Goal: Task Accomplishment & Management: Manage account settings

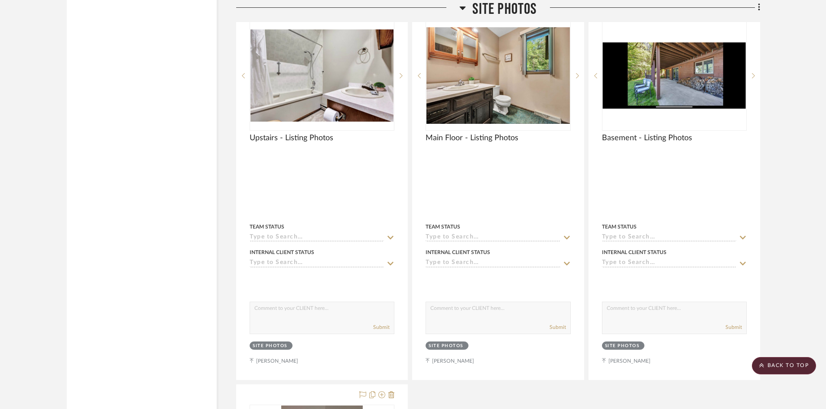
scroll to position [5978, 0]
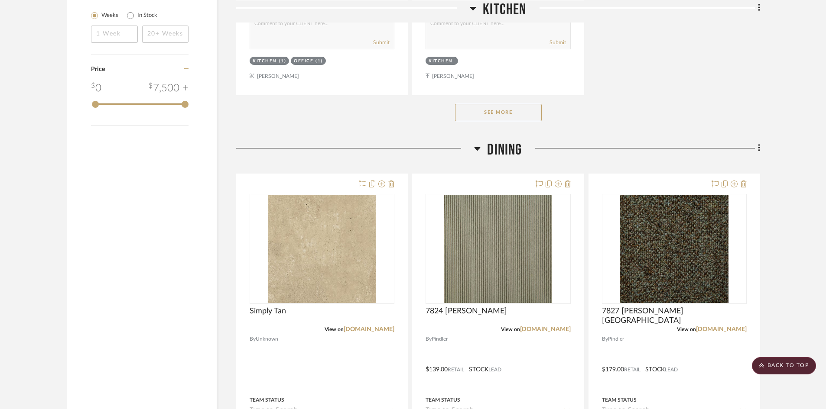
scroll to position [1300, 0]
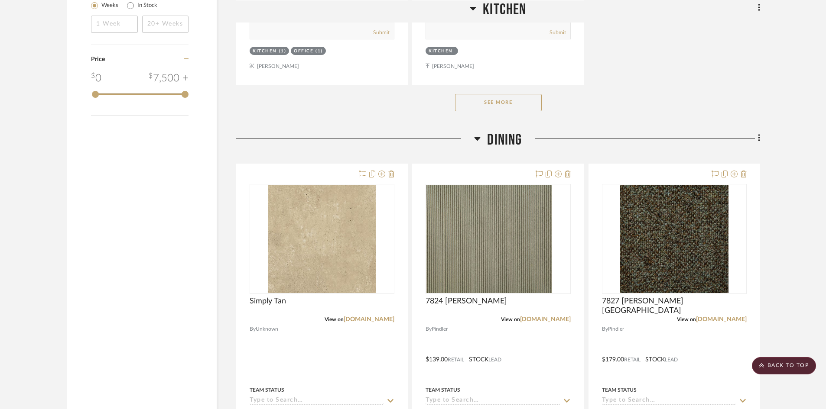
click at [509, 99] on button "See More" at bounding box center [498, 102] width 87 height 17
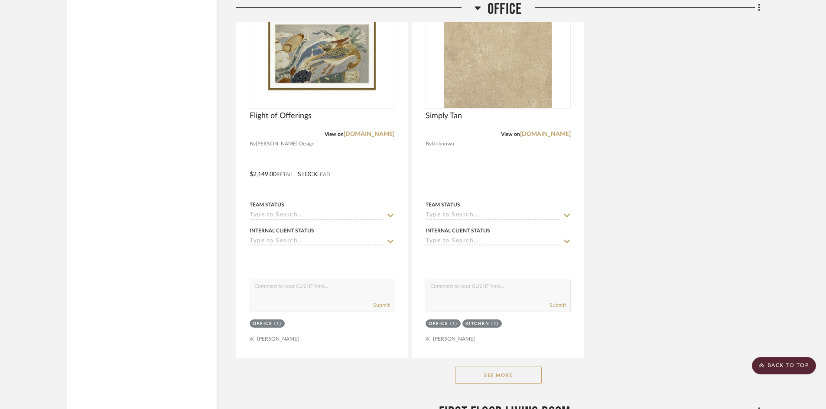
scroll to position [2816, 0]
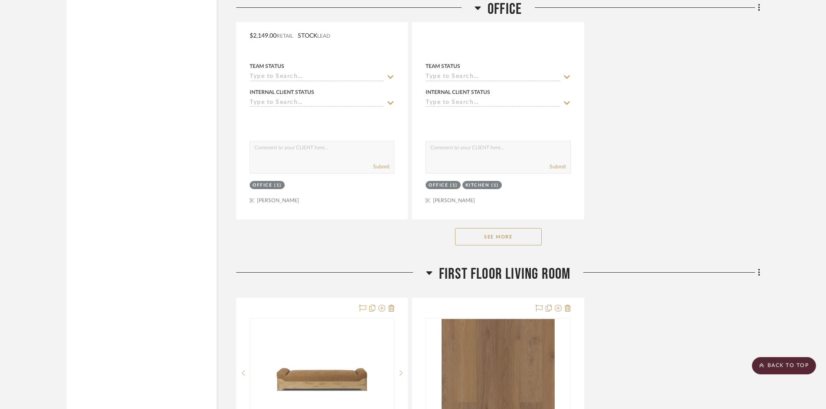
click at [512, 241] on button "See More" at bounding box center [498, 236] width 87 height 17
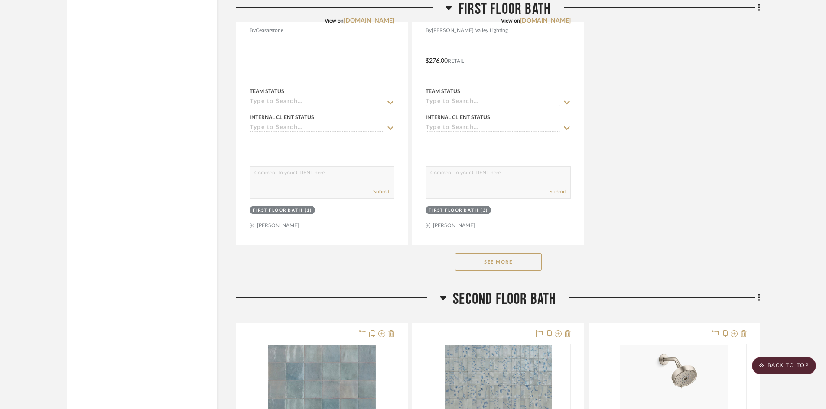
scroll to position [4506, 0]
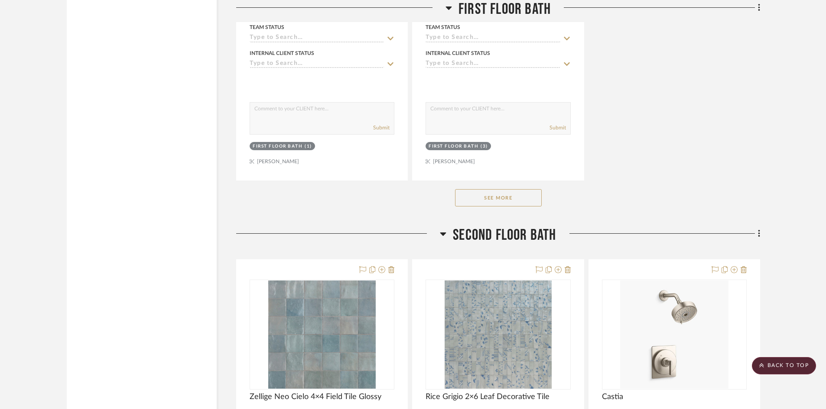
click at [529, 199] on button "See More" at bounding box center [498, 197] width 87 height 17
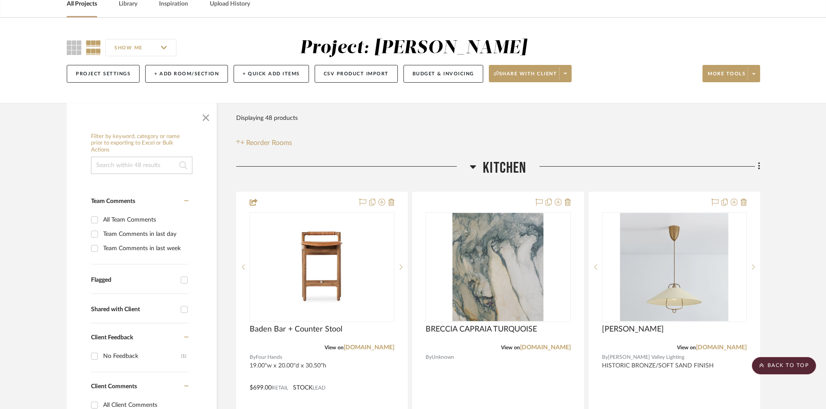
scroll to position [0, 0]
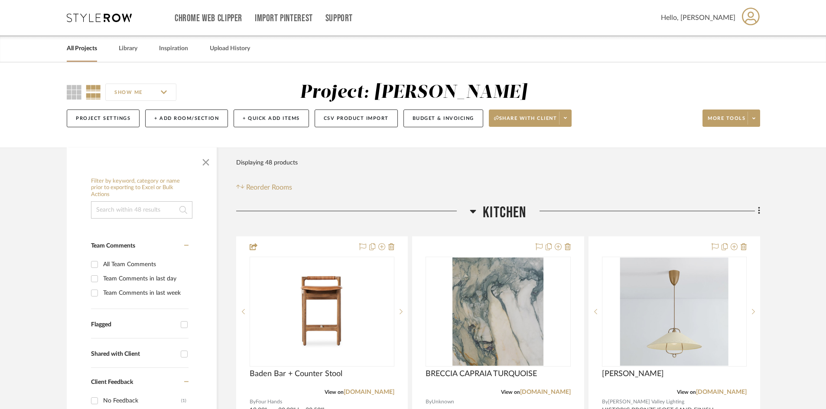
click at [100, 16] on icon at bounding box center [99, 17] width 65 height 9
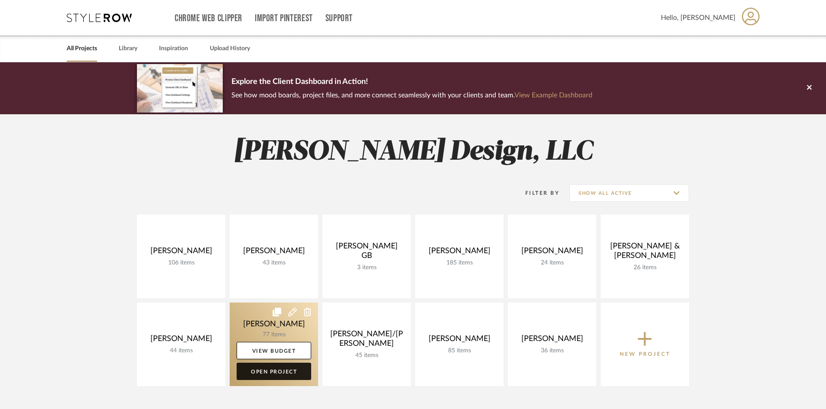
click at [278, 372] on link "Open Project" at bounding box center [274, 371] width 75 height 17
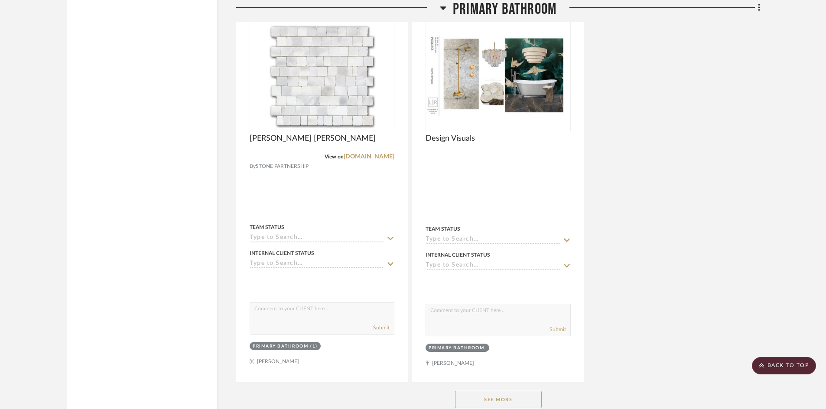
scroll to position [3986, 0]
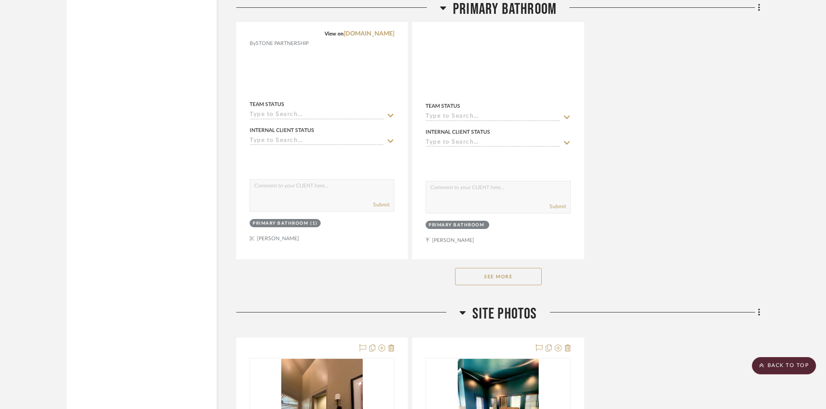
click at [512, 268] on button "See More" at bounding box center [498, 276] width 87 height 17
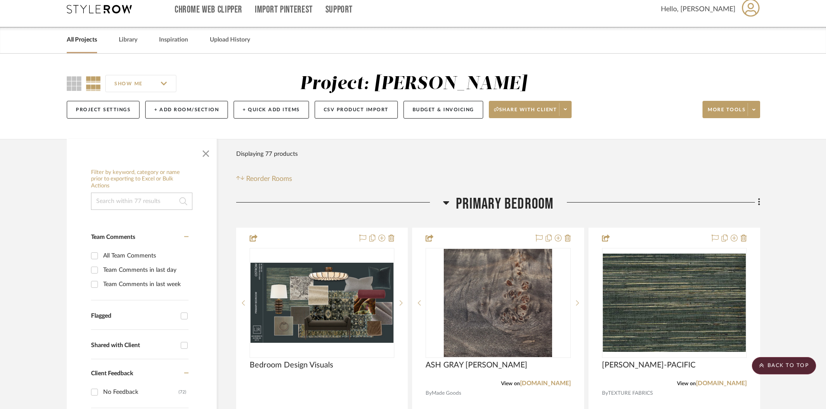
scroll to position [0, 0]
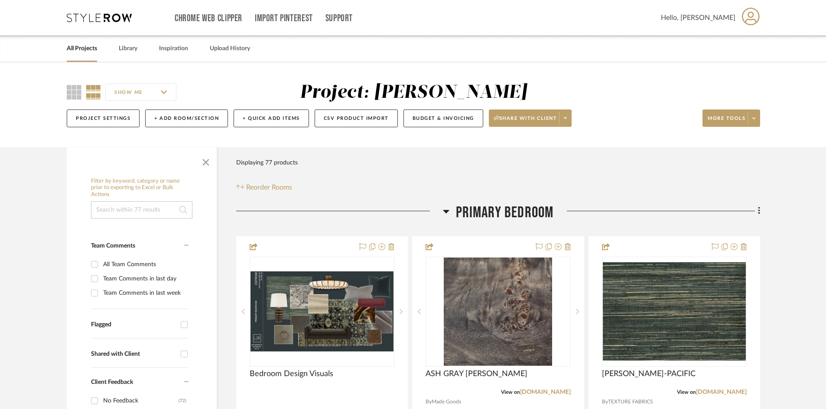
click at [110, 21] on icon at bounding box center [99, 17] width 65 height 9
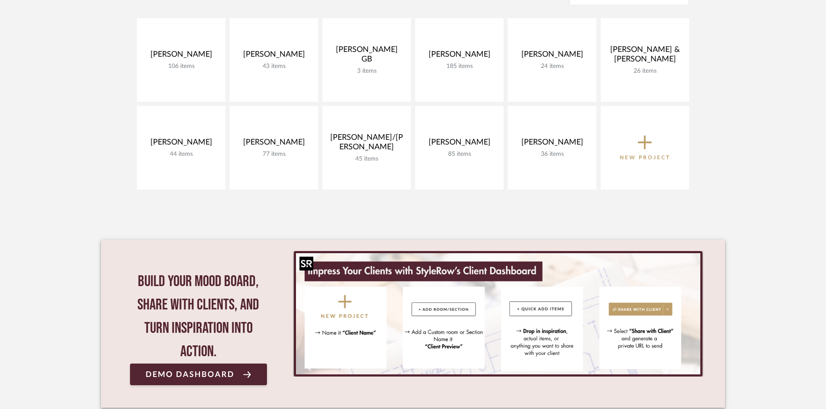
scroll to position [217, 0]
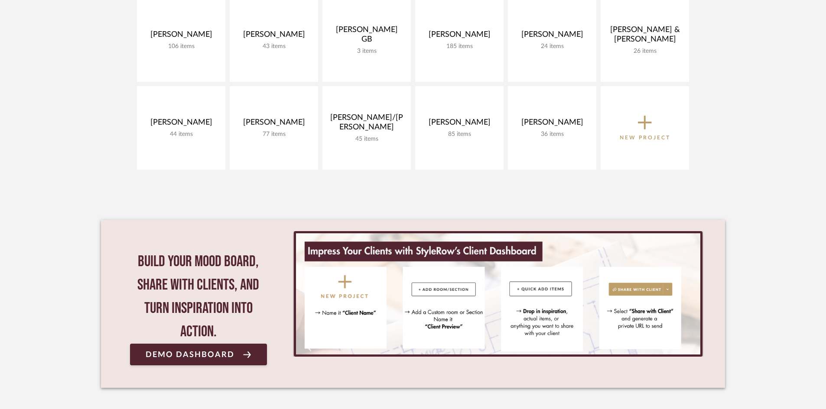
click at [101, 117] on project-collections "Explore the Client Dashboard in Action! See how mood boards, project files, and…" at bounding box center [413, 128] width 826 height 564
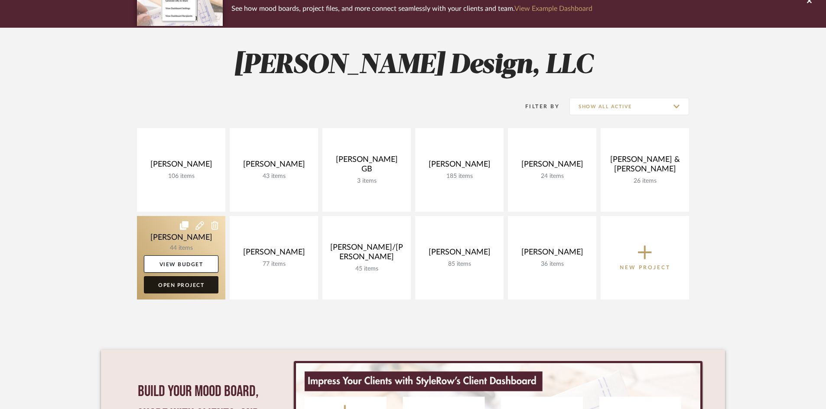
click at [189, 287] on link "Open Project" at bounding box center [181, 284] width 75 height 17
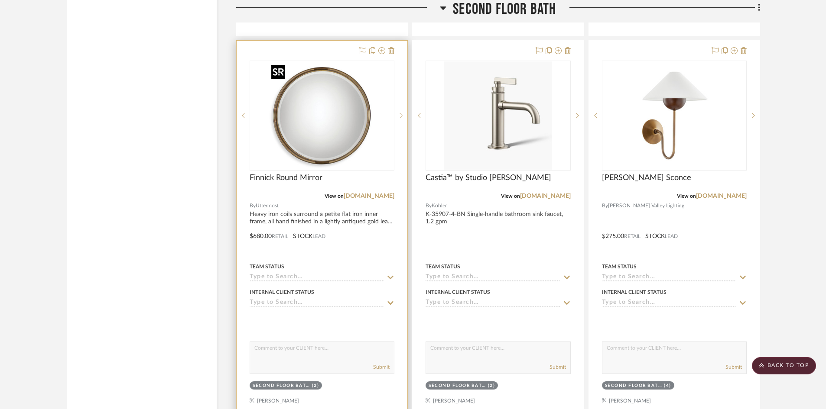
scroll to position [5112, 0]
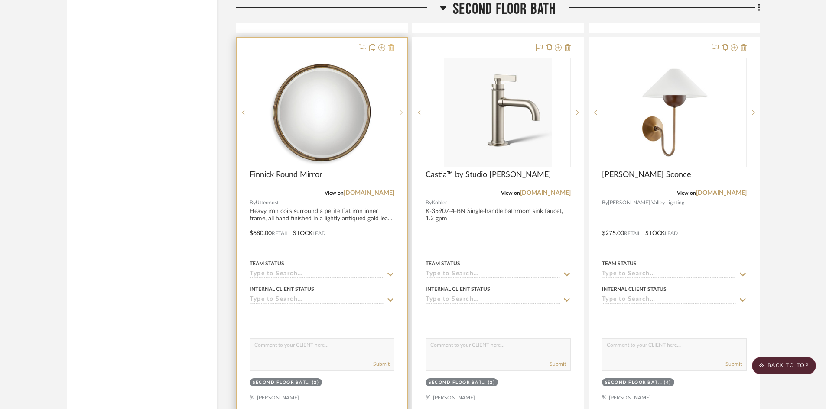
click at [393, 47] on icon at bounding box center [391, 47] width 6 height 7
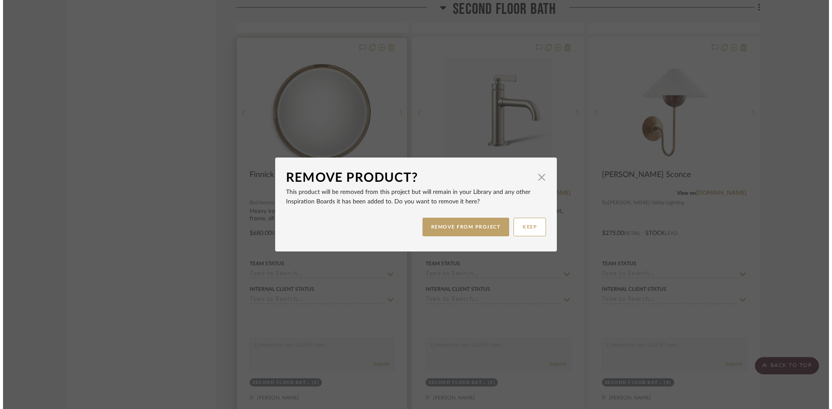
scroll to position [0, 0]
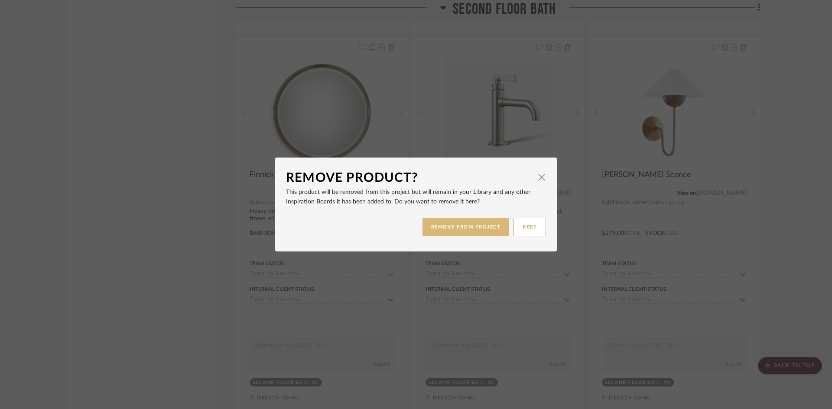
click at [474, 224] on button "REMOVE FROM PROJECT" at bounding box center [465, 227] width 87 height 19
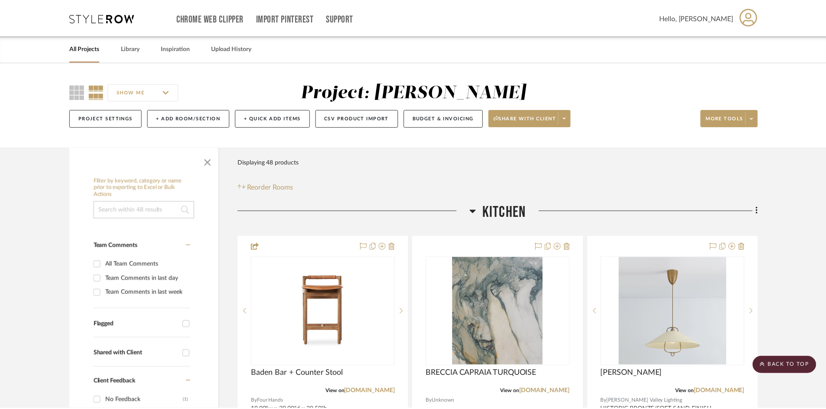
scroll to position [5112, 0]
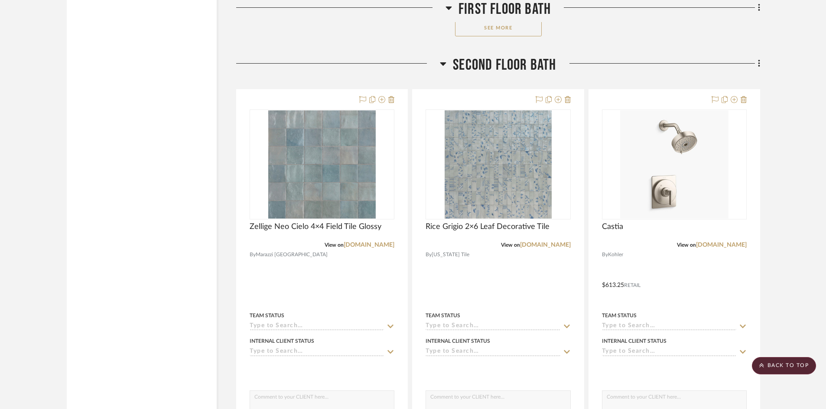
scroll to position [4592, 0]
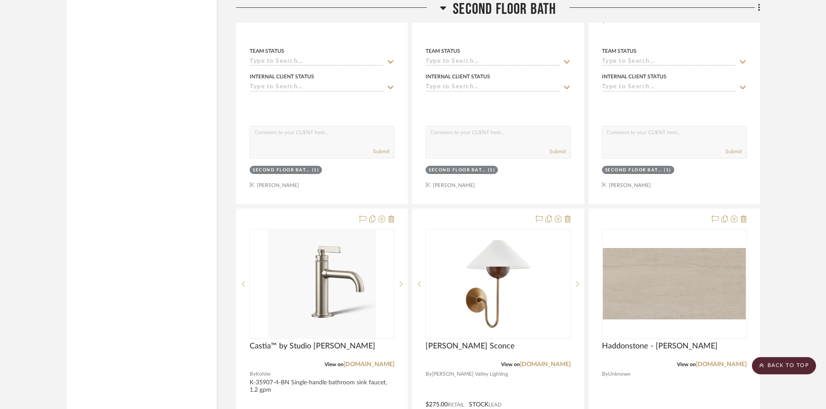
scroll to position [4809, 0]
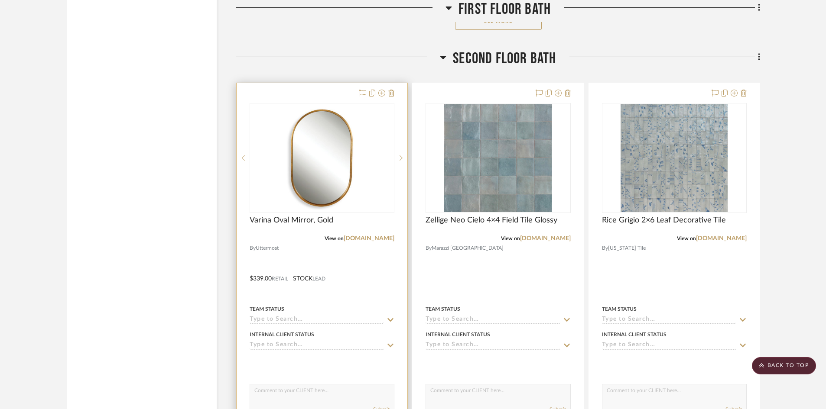
scroll to position [4679, 0]
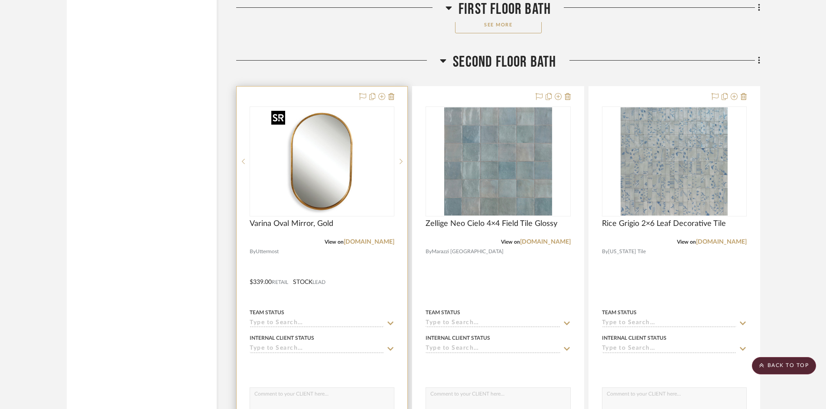
click at [321, 158] on img "0" at bounding box center [322, 161] width 108 height 108
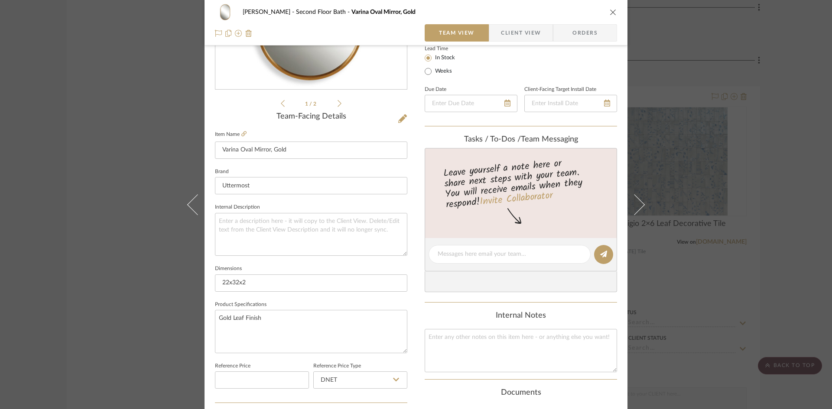
scroll to position [173, 0]
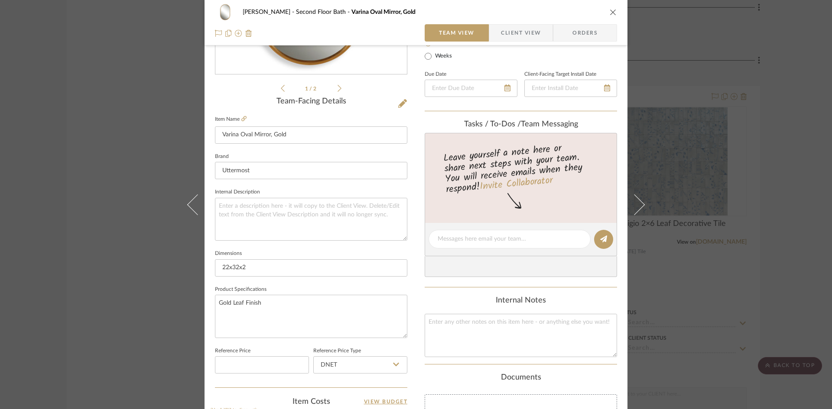
click at [613, 14] on button "close" at bounding box center [613, 12] width 8 height 8
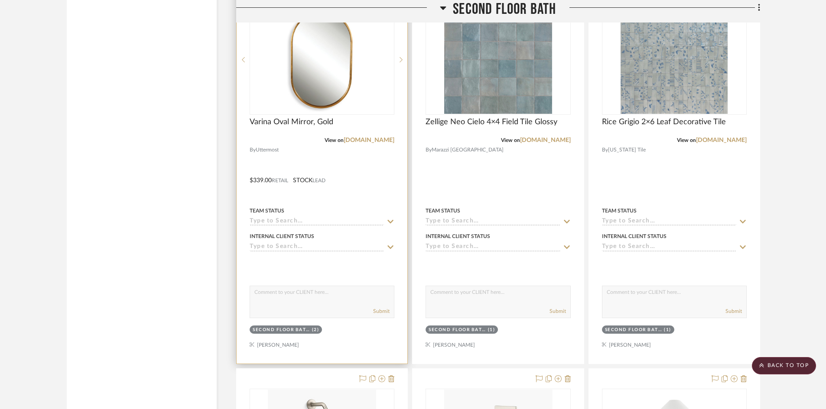
scroll to position [4722, 0]
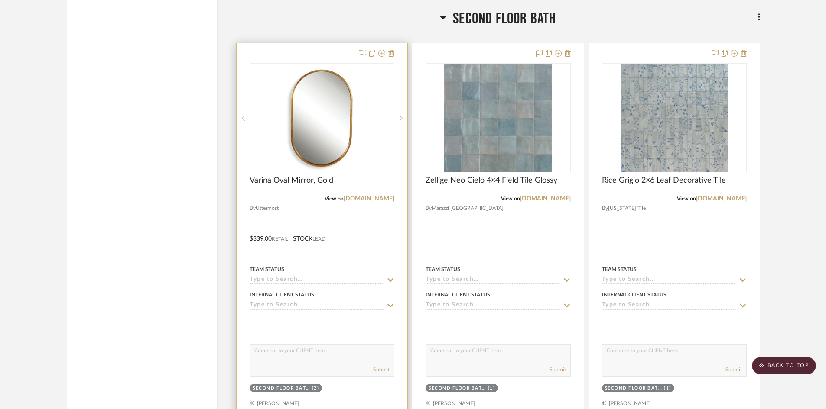
click at [310, 212] on div at bounding box center [322, 232] width 171 height 379
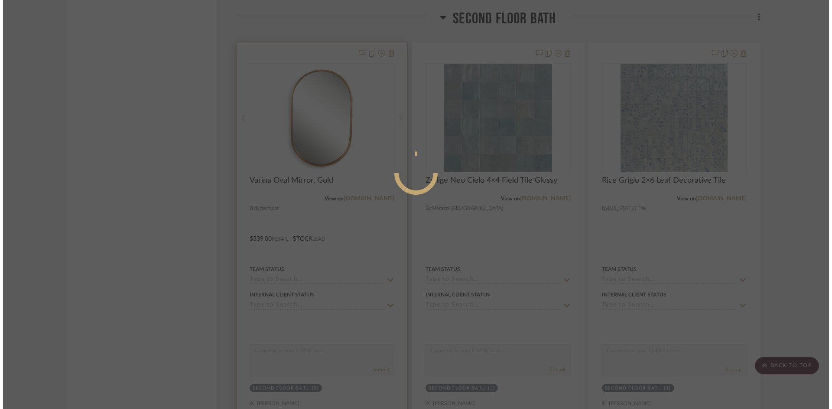
scroll to position [0, 0]
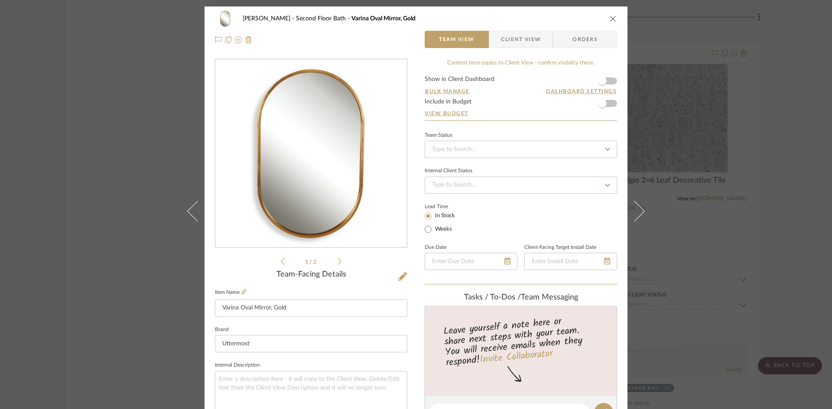
click at [349, 117] on img "0" at bounding box center [311, 154] width 188 height 188
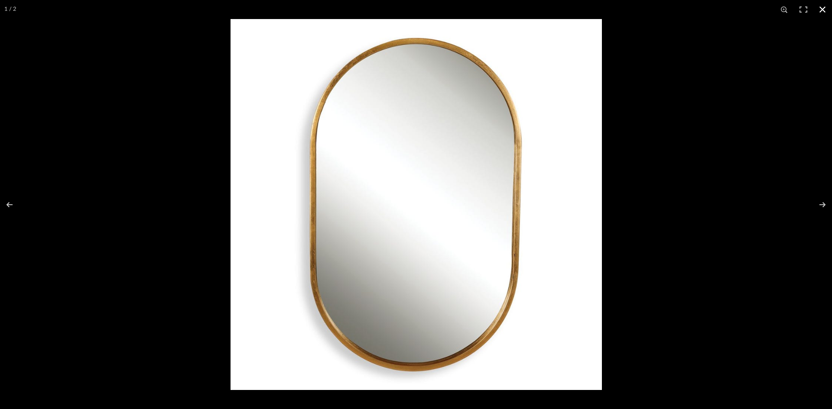
click at [821, 10] on button at bounding box center [822, 9] width 19 height 19
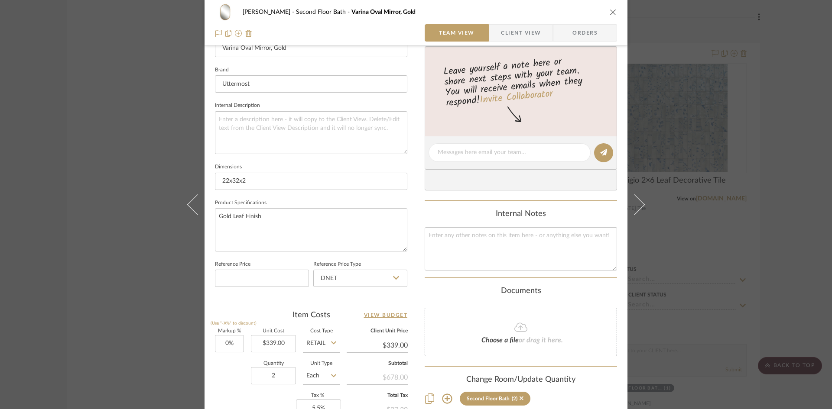
scroll to position [390, 0]
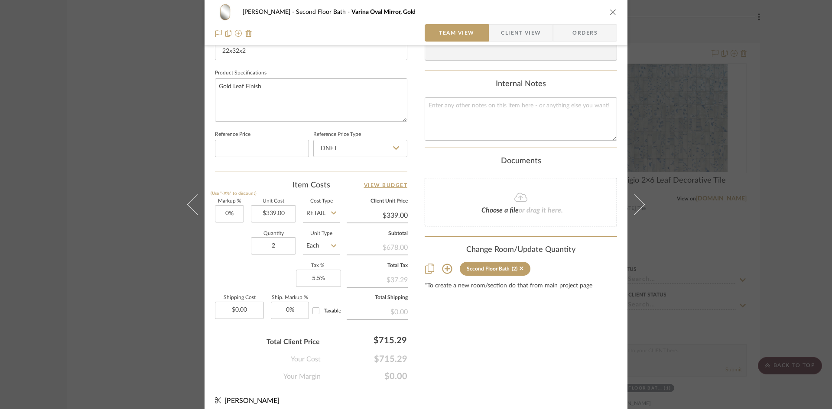
click at [610, 12] on icon "close" at bounding box center [613, 12] width 7 height 7
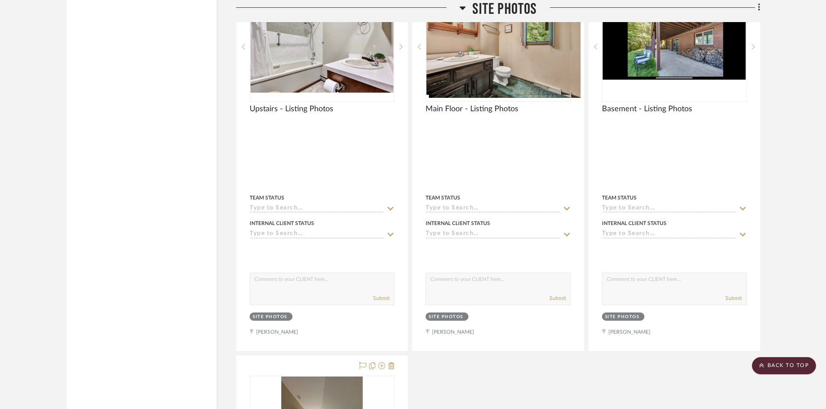
scroll to position [6195, 0]
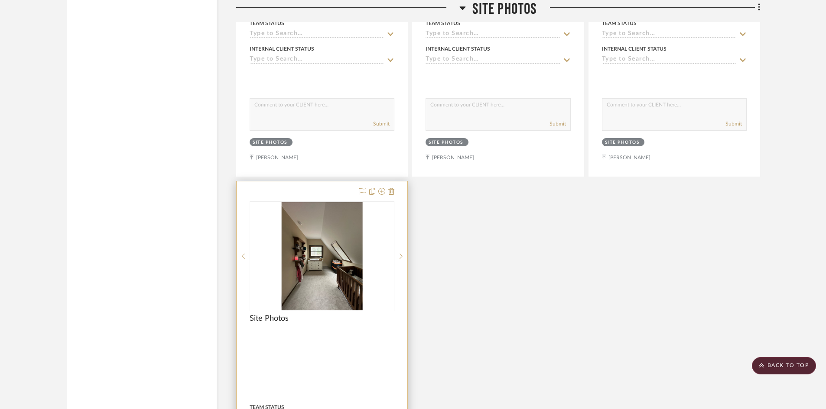
click at [332, 354] on div at bounding box center [322, 371] width 171 height 379
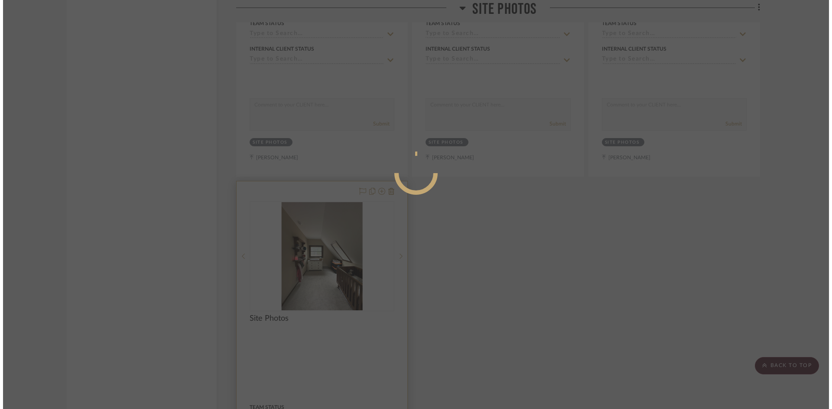
scroll to position [0, 0]
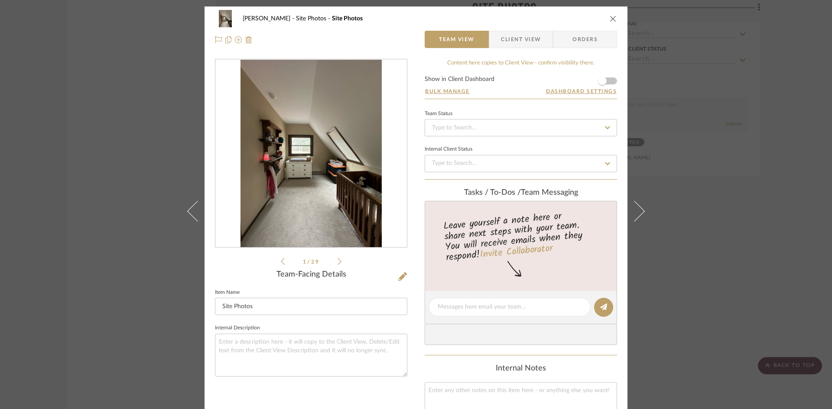
click at [274, 153] on img "0" at bounding box center [310, 154] width 141 height 188
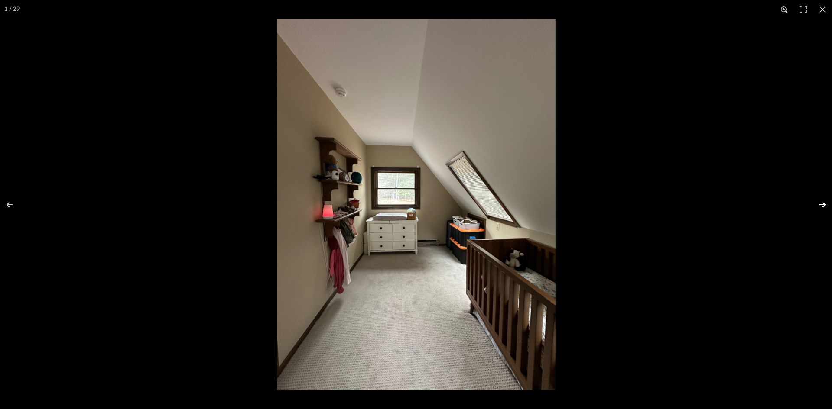
click at [822, 206] on button at bounding box center [816, 204] width 30 height 43
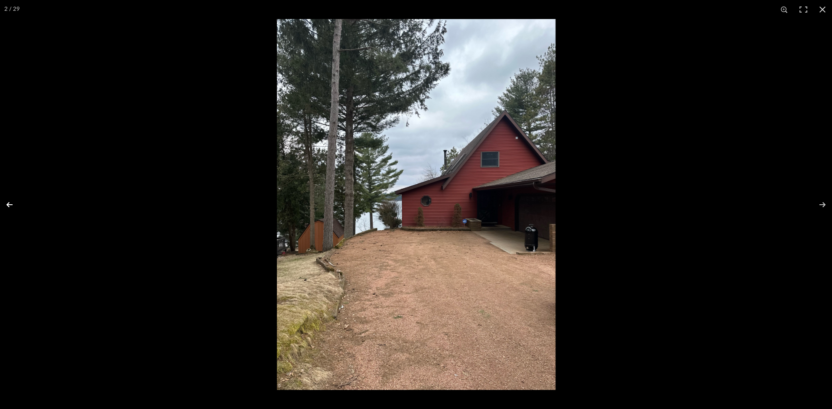
click at [6, 199] on button at bounding box center [15, 204] width 30 height 43
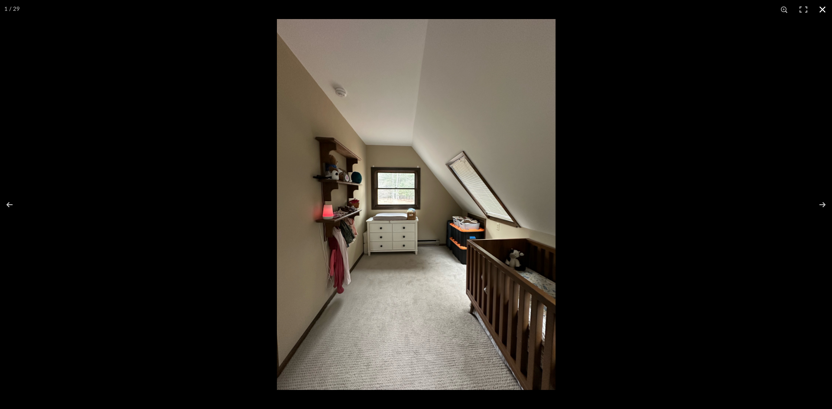
click at [824, 7] on button at bounding box center [822, 9] width 19 height 19
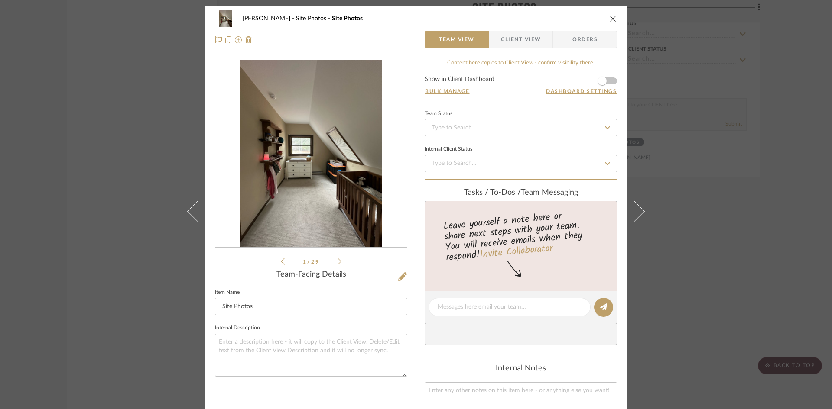
click at [612, 20] on icon "close" at bounding box center [613, 18] width 7 height 7
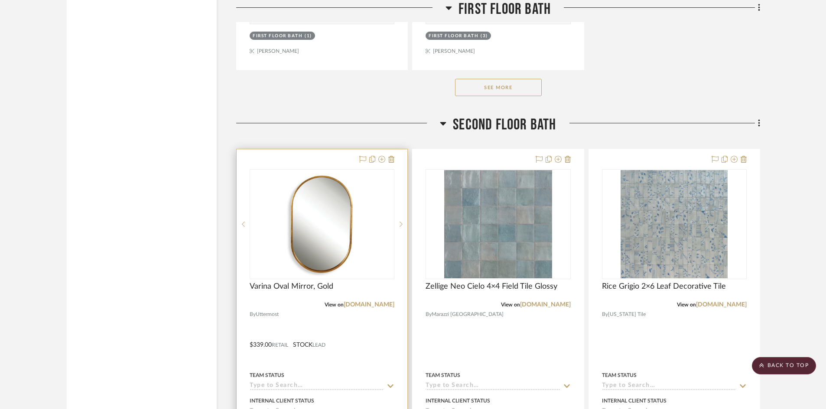
scroll to position [4636, 0]
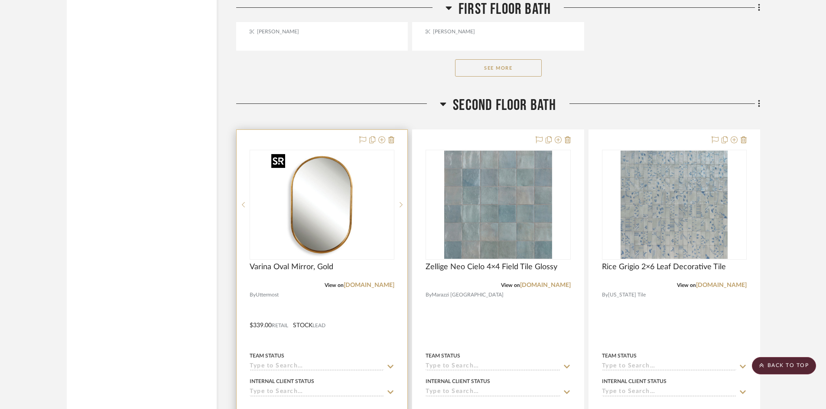
click at [322, 235] on img "0" at bounding box center [322, 205] width 108 height 108
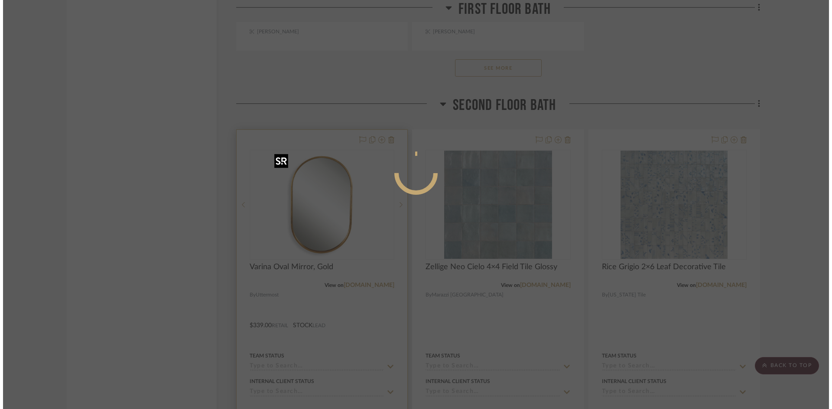
scroll to position [0, 0]
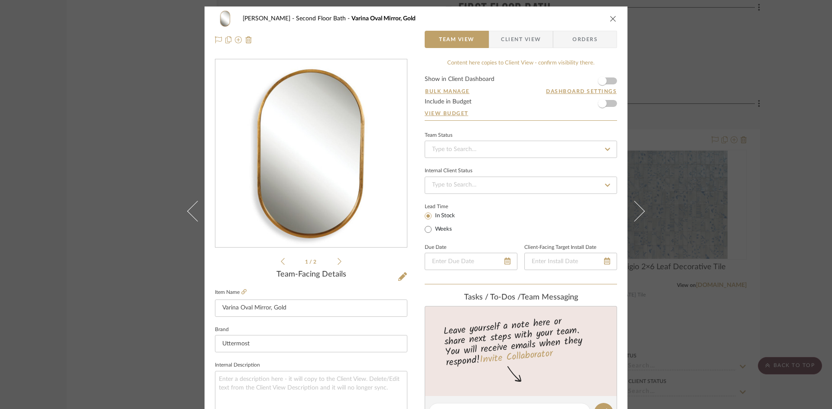
click at [610, 19] on icon "close" at bounding box center [613, 18] width 7 height 7
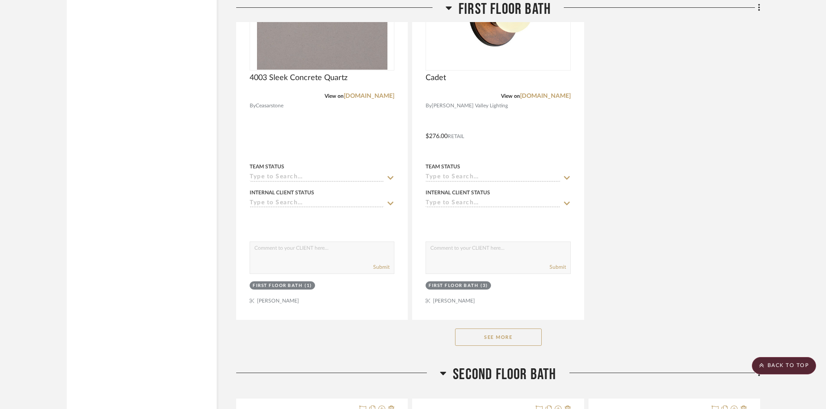
scroll to position [4332, 0]
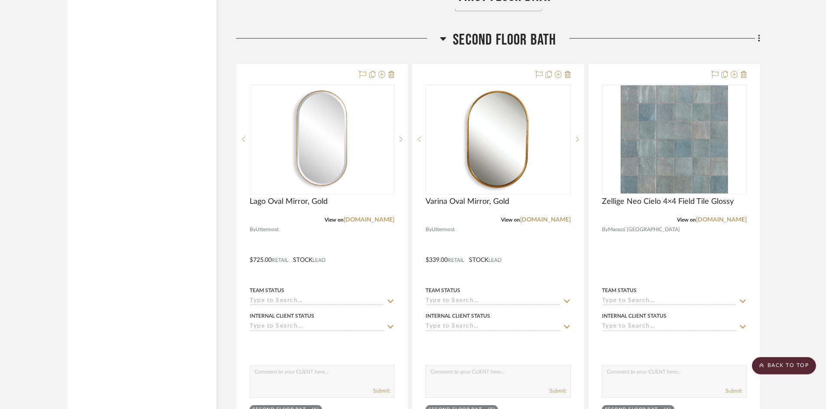
scroll to position [4722, 0]
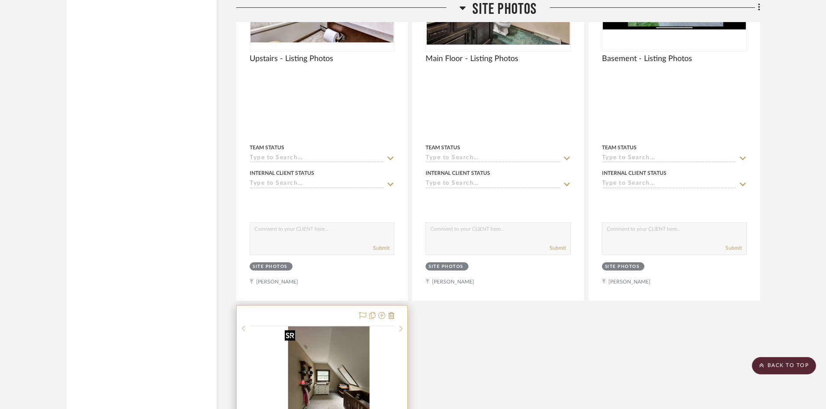
scroll to position [6195, 0]
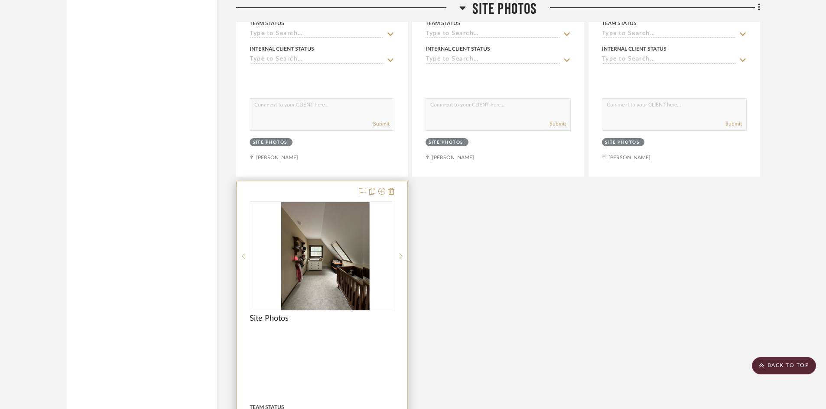
click at [358, 324] on div "Site Photos" at bounding box center [322, 323] width 145 height 19
click at [339, 279] on img "0" at bounding box center [321, 256] width 81 height 108
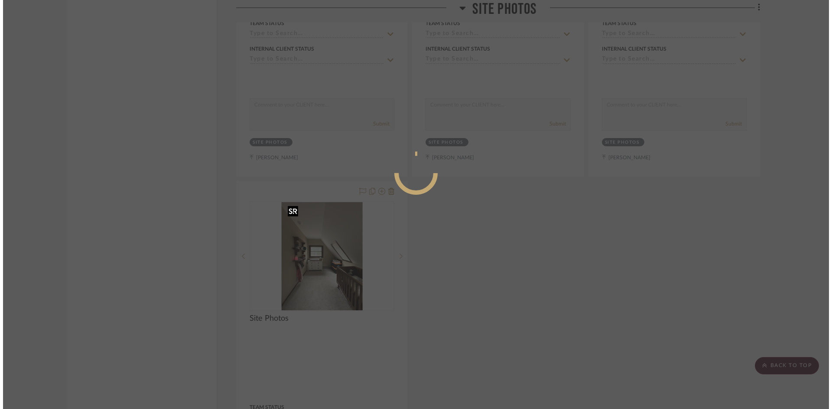
scroll to position [0, 0]
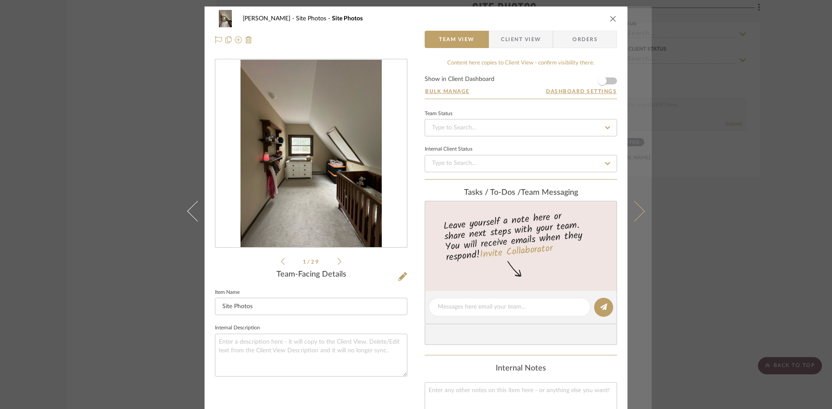
click at [637, 211] on icon at bounding box center [634, 211] width 21 height 21
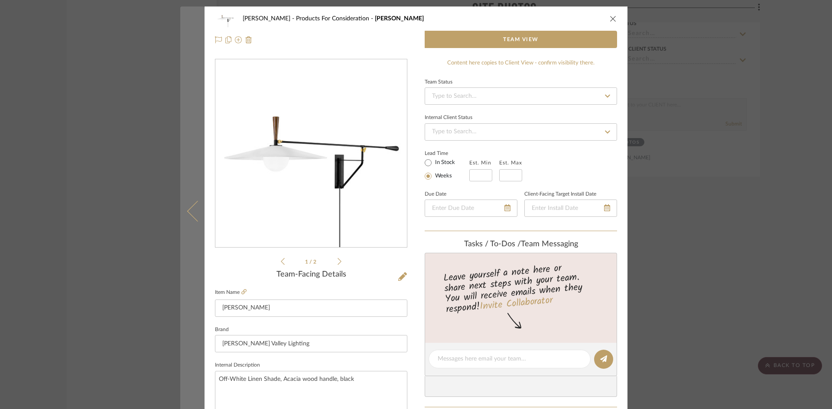
click at [191, 212] on icon at bounding box center [197, 211] width 21 height 21
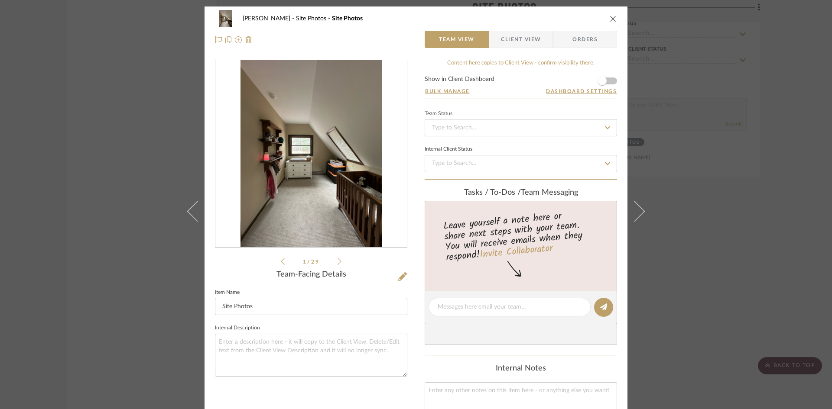
click at [295, 148] on img "0" at bounding box center [310, 154] width 141 height 188
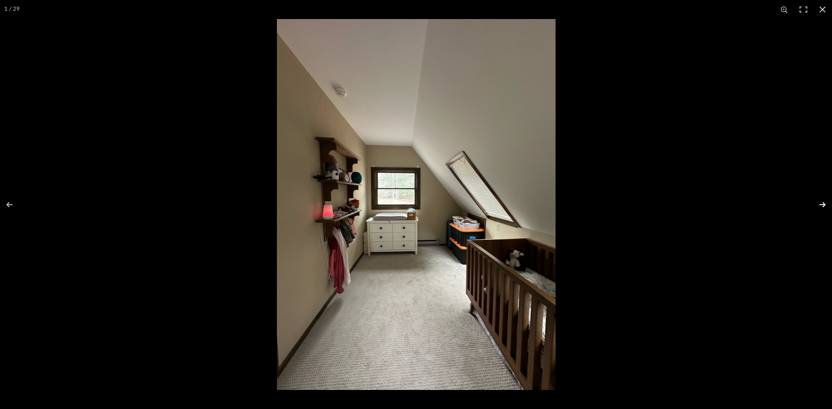
click at [823, 201] on button at bounding box center [816, 204] width 30 height 43
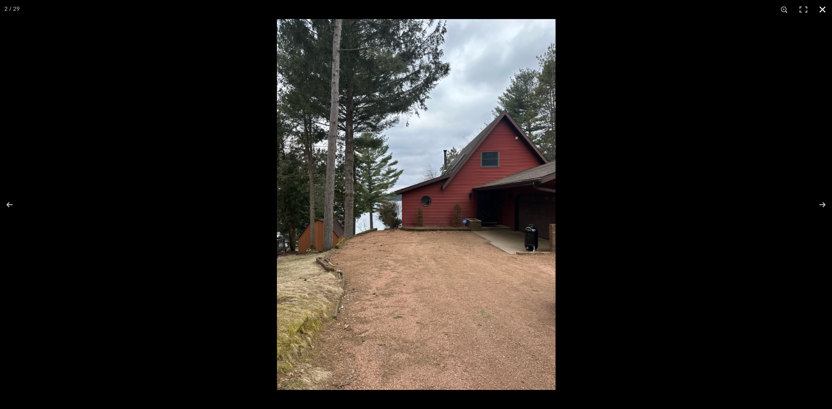
click at [826, 10] on button at bounding box center [822, 9] width 19 height 19
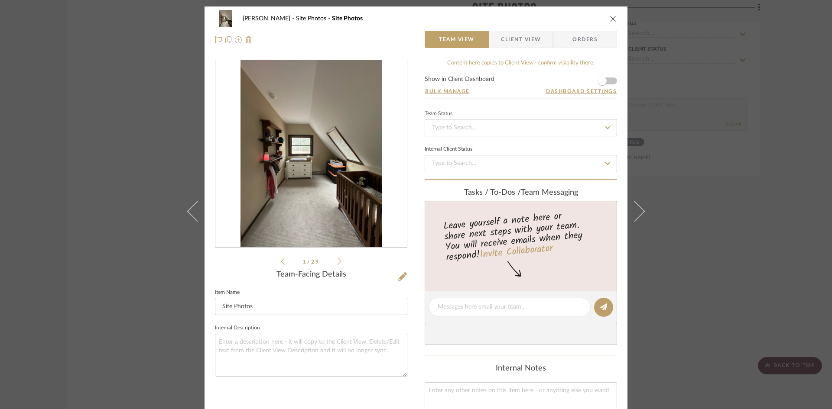
click at [612, 19] on icon "close" at bounding box center [613, 18] width 7 height 7
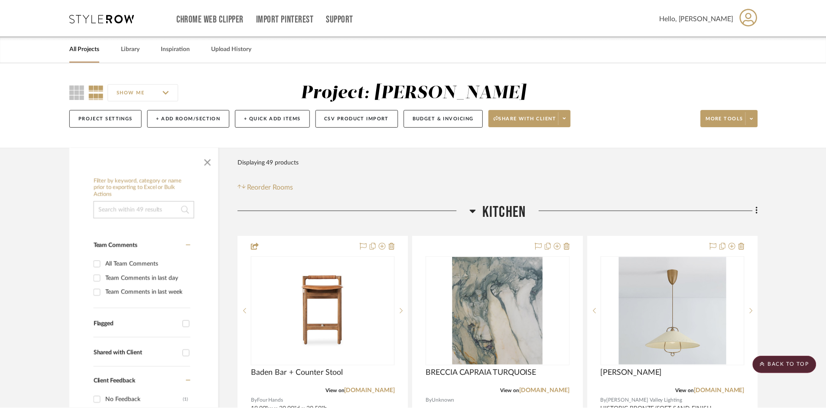
scroll to position [6195, 0]
